Goal: Task Accomplishment & Management: Manage account settings

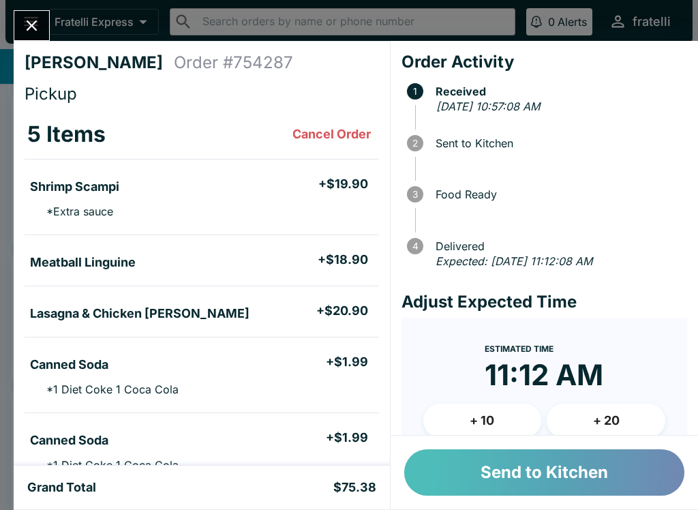
click at [532, 470] on button "Send to Kitchen" at bounding box center [544, 472] width 280 height 46
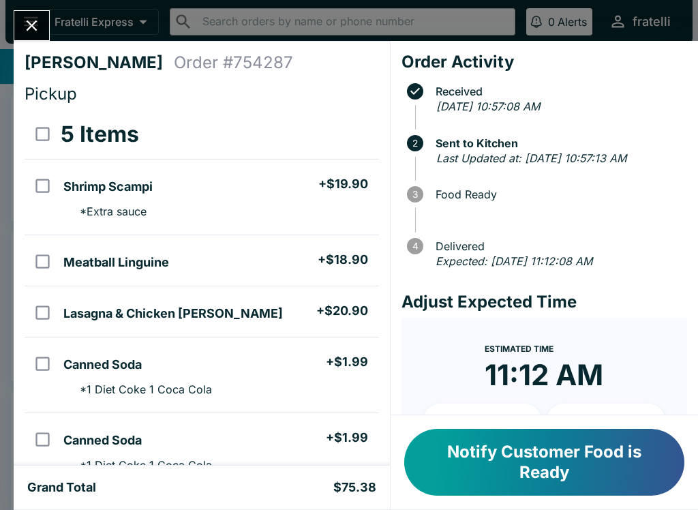
click at [536, 452] on button "Notify Customer Food is Ready" at bounding box center [544, 462] width 280 height 67
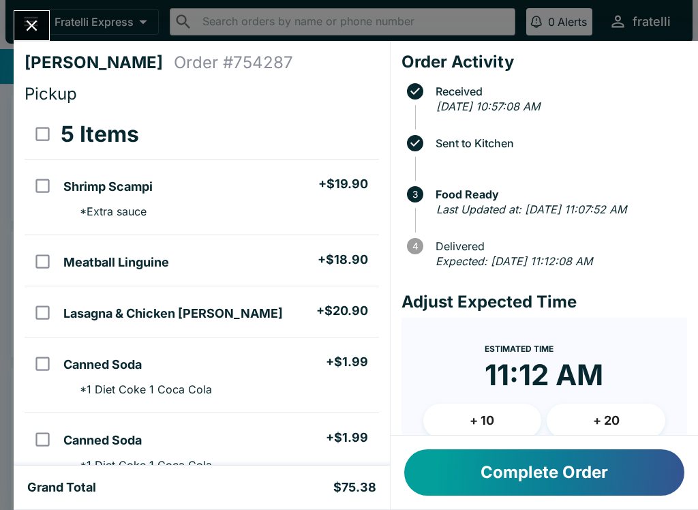
click at [570, 476] on button "Complete Order" at bounding box center [544, 472] width 280 height 46
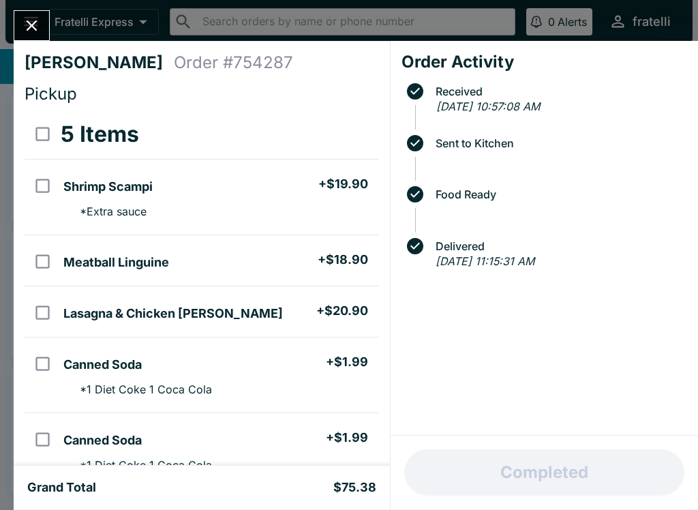
scroll to position [-10, 0]
click at [31, 32] on icon "Close" at bounding box center [31, 25] width 18 height 18
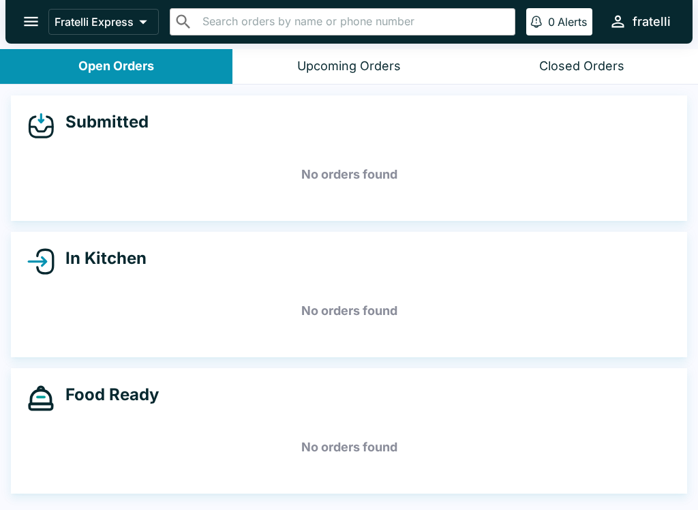
click at [590, 59] on div "Closed Orders" at bounding box center [581, 67] width 85 height 16
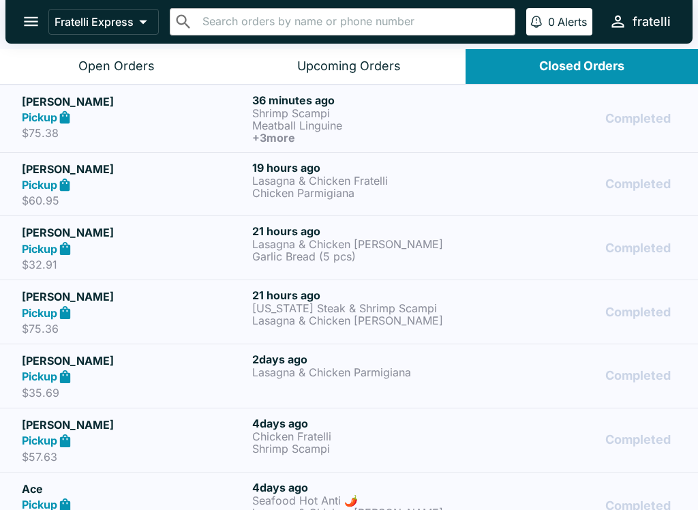
click at [94, 132] on p "$75.38" at bounding box center [134, 133] width 225 height 14
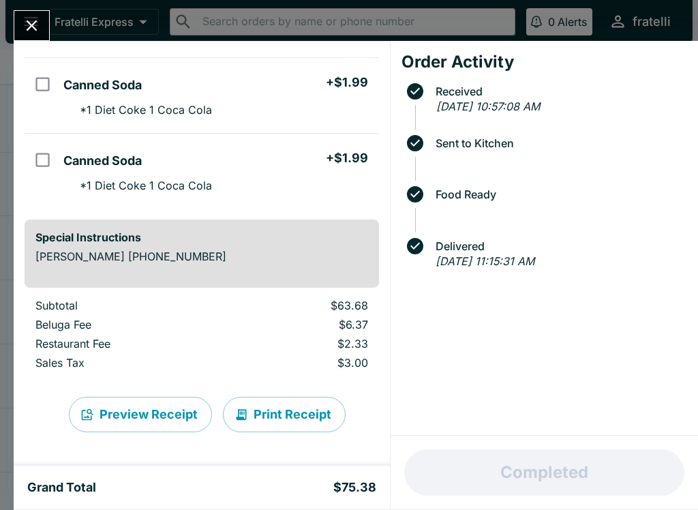
scroll to position [279, 0]
click at [38, 21] on icon "Close" at bounding box center [31, 25] width 18 height 18
